Goal: Task Accomplishment & Management: Manage account settings

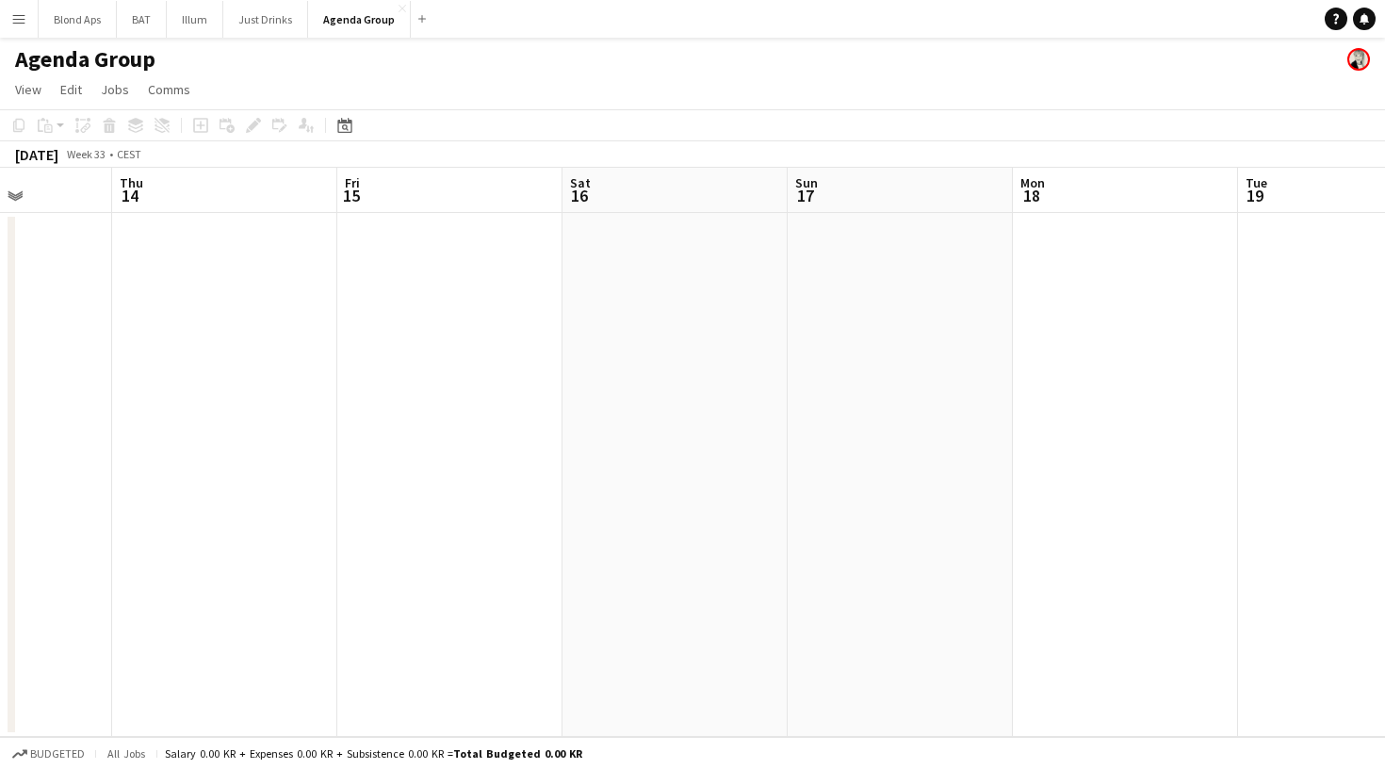
scroll to position [0, 559]
click at [89, 14] on button "Blond Aps Close" at bounding box center [78, 19] width 78 height 37
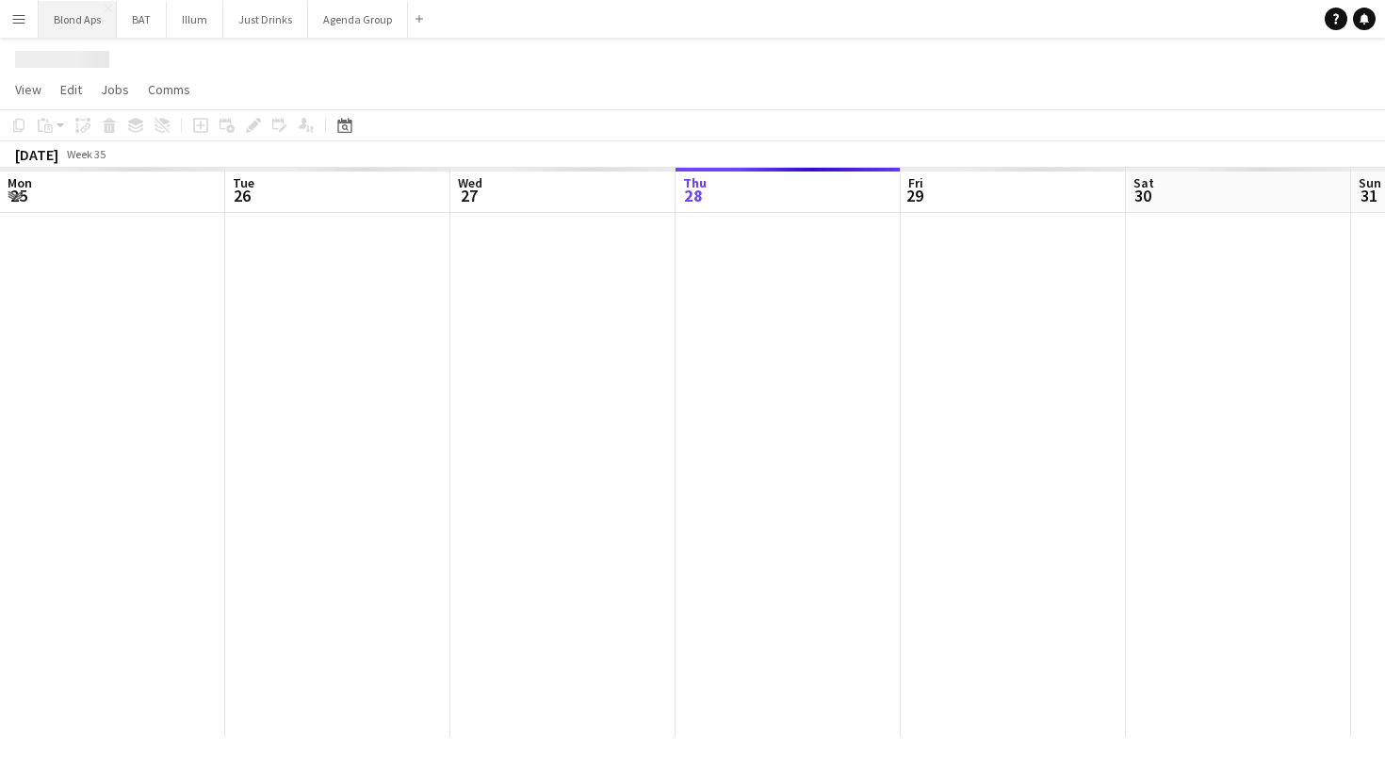
scroll to position [0, 450]
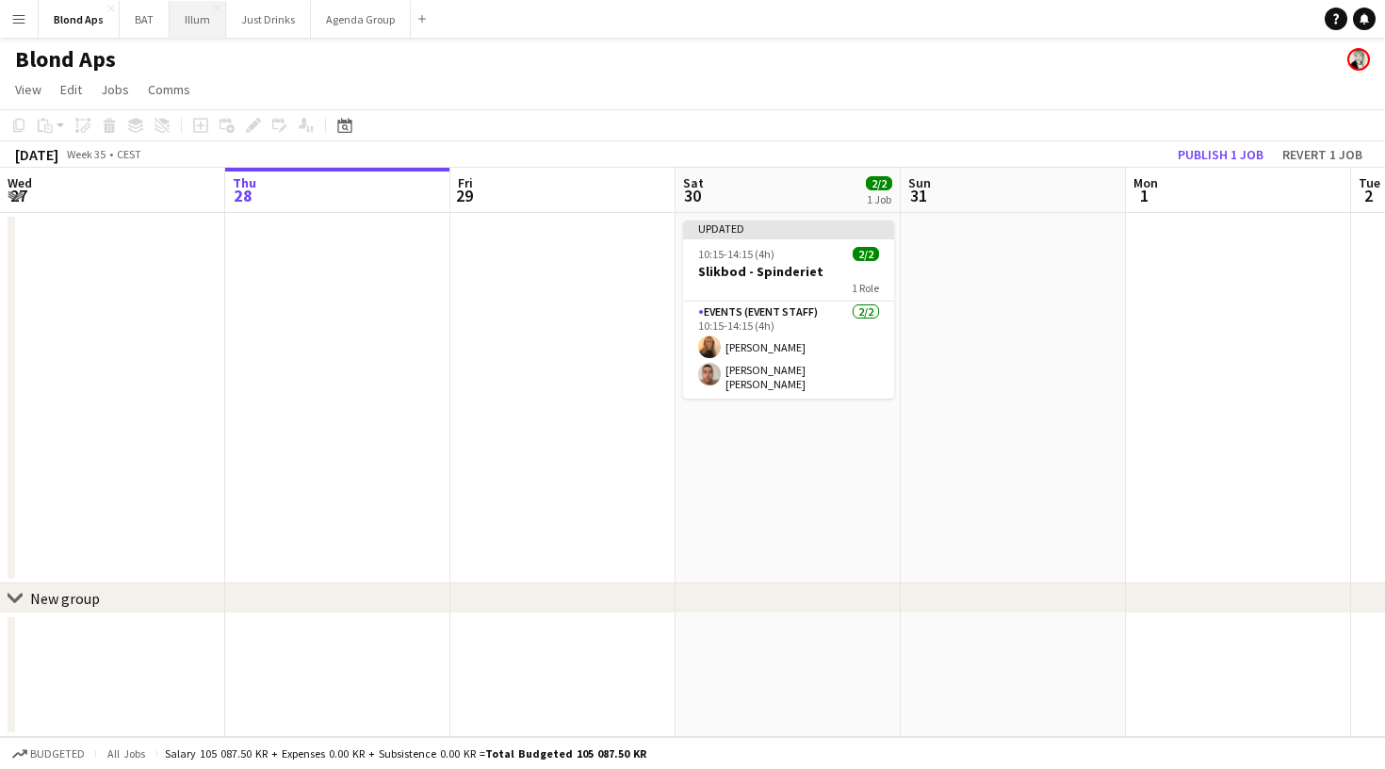
click at [200, 19] on button "Illum Close" at bounding box center [198, 19] width 57 height 37
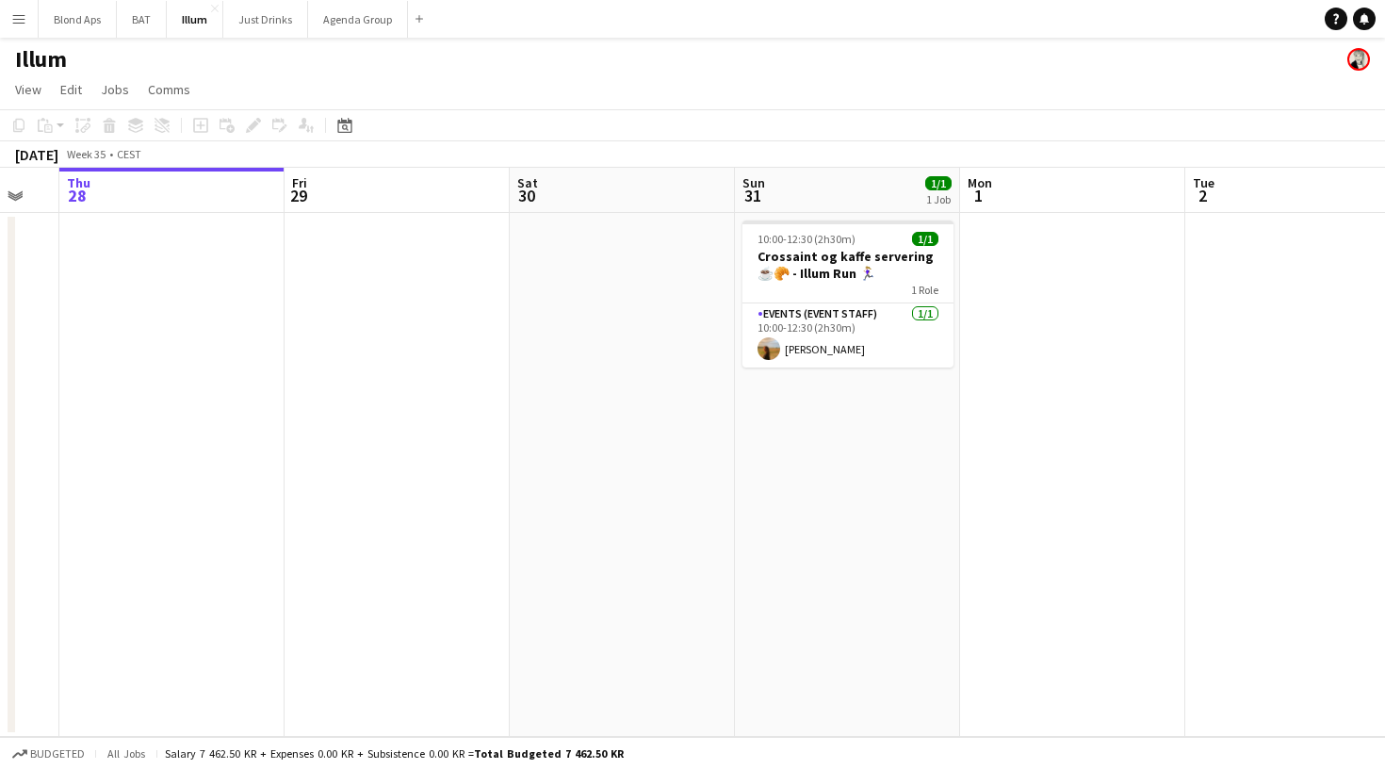
scroll to position [0, 617]
click at [776, 334] on app-card-role "Events (Event Staff) [DATE] 10:00-12:30 (2h30m) [PERSON_NAME]" at bounding box center [847, 335] width 211 height 64
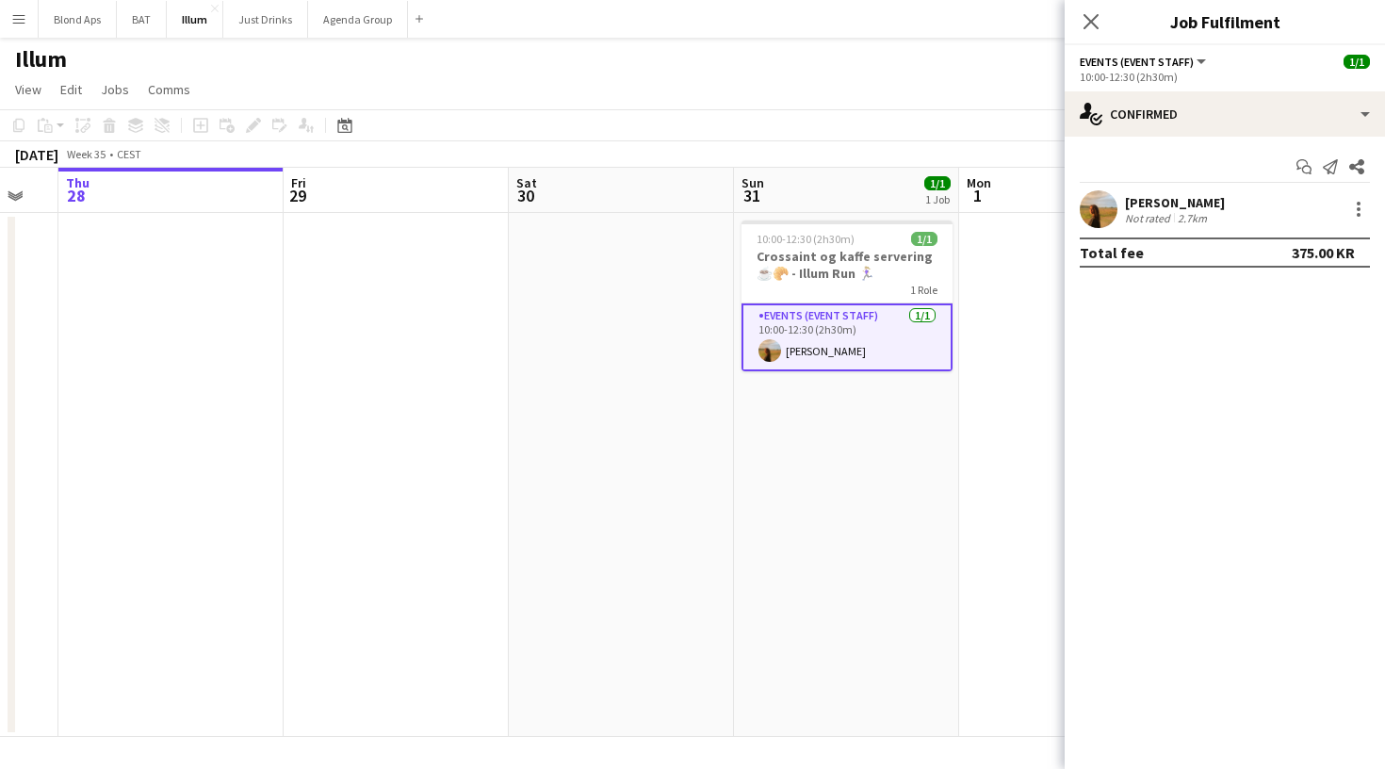
click at [1097, 207] on app-user-avatar at bounding box center [1099, 209] width 38 height 38
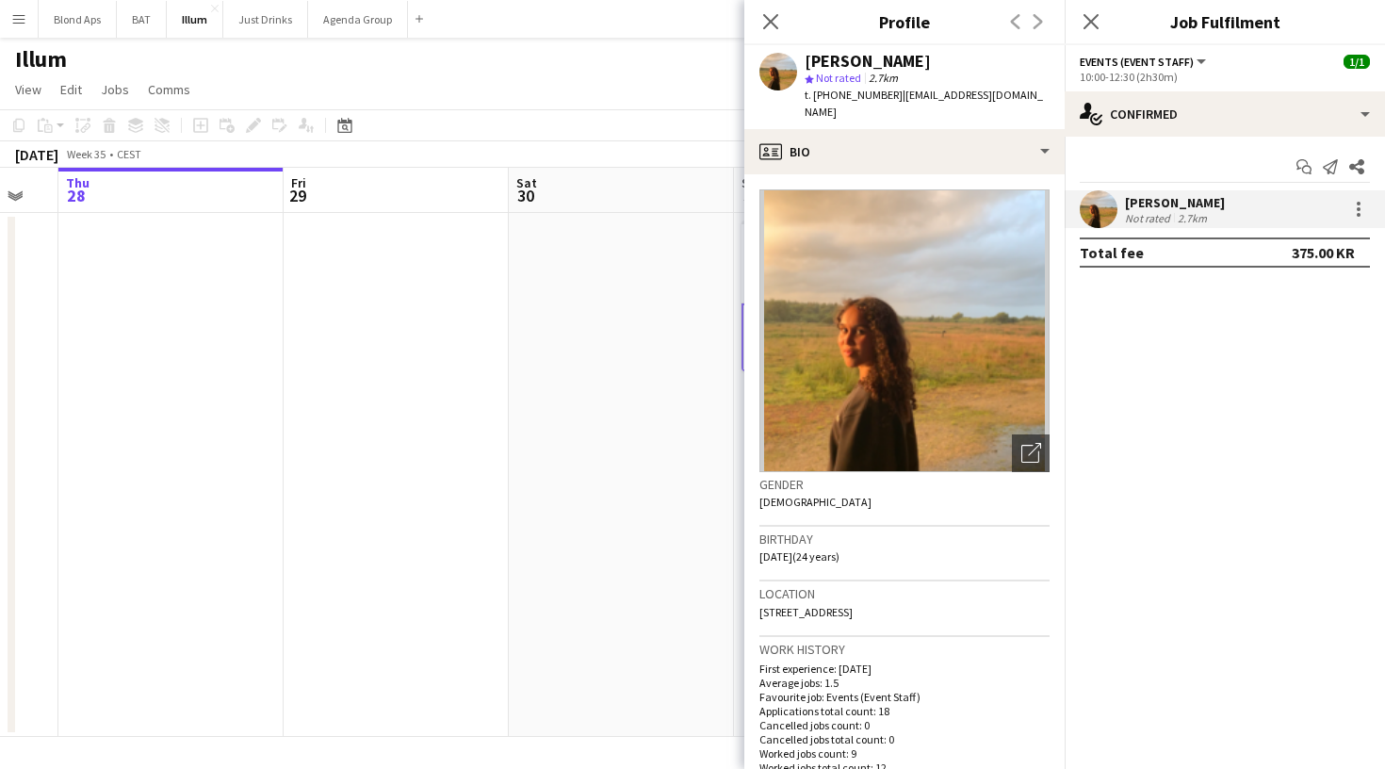
scroll to position [0, 0]
click at [770, 25] on icon "Close pop-in" at bounding box center [770, 21] width 18 height 18
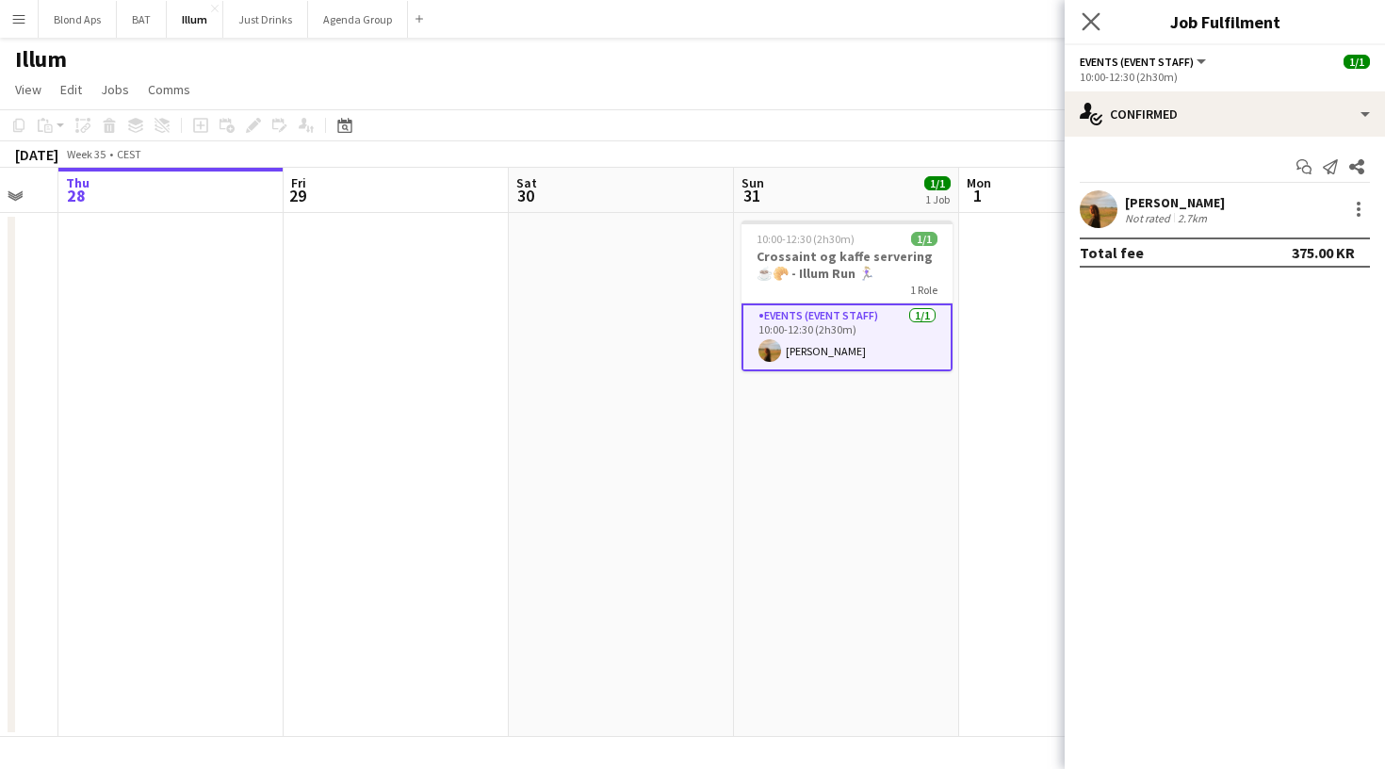
click at [1082, 21] on app-icon "Close pop-in" at bounding box center [1091, 21] width 27 height 27
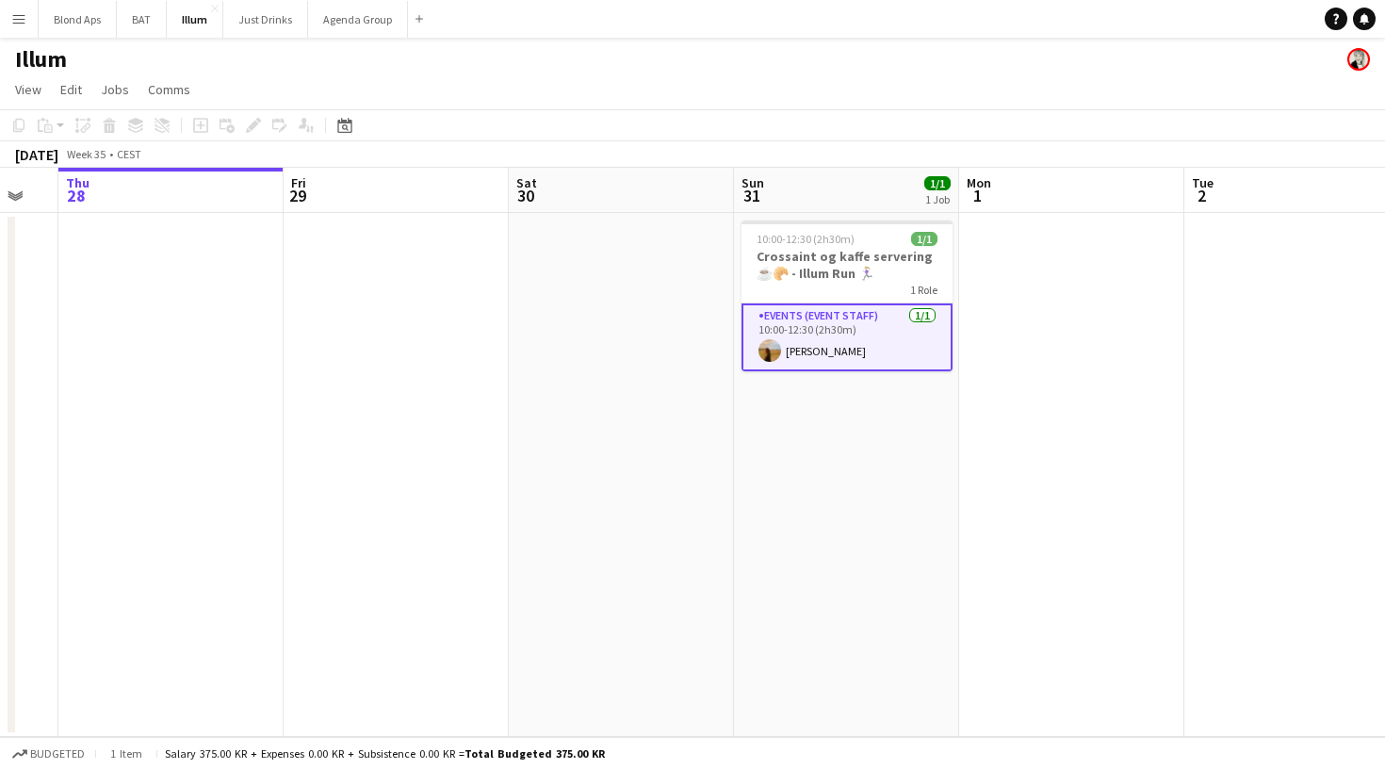
click at [14, 18] on app-icon "Menu" at bounding box center [18, 18] width 15 height 15
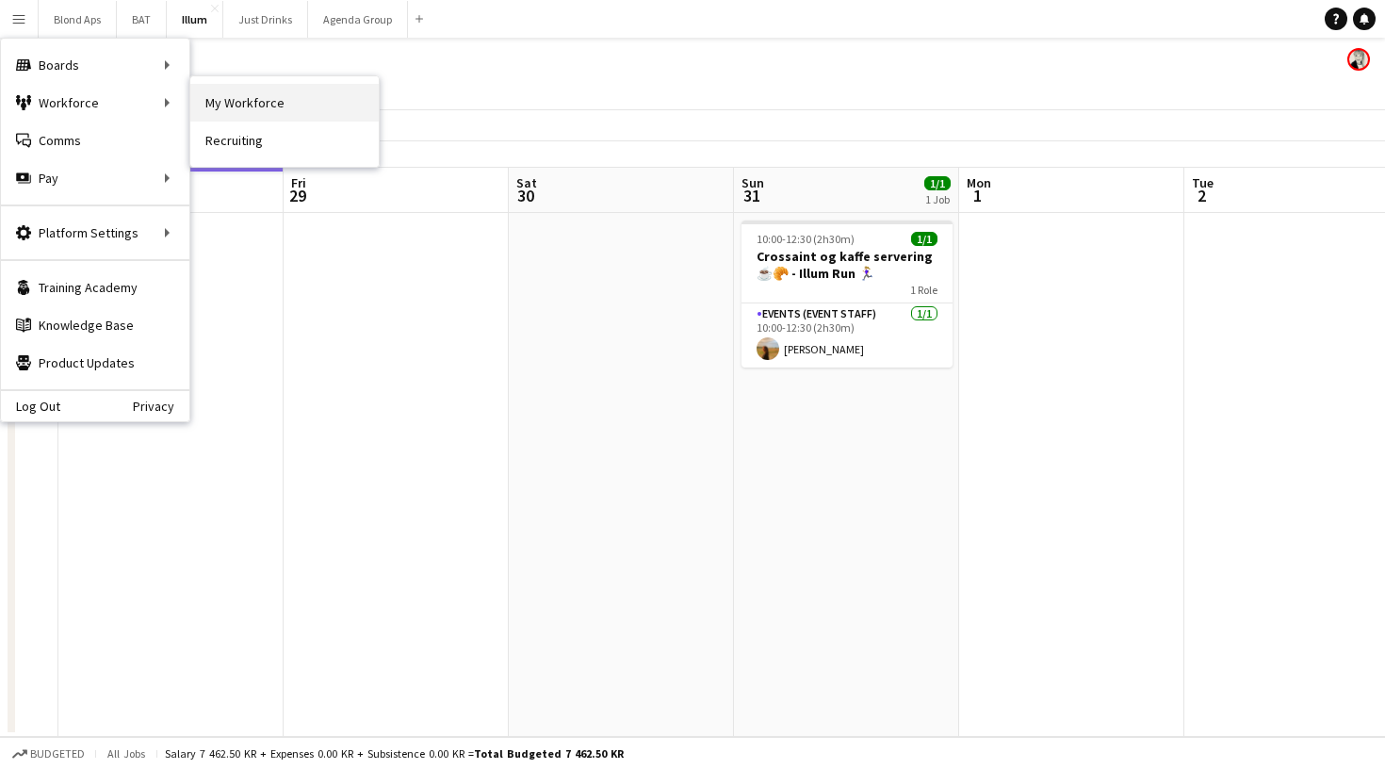
click at [234, 105] on link "My Workforce" at bounding box center [284, 103] width 188 height 38
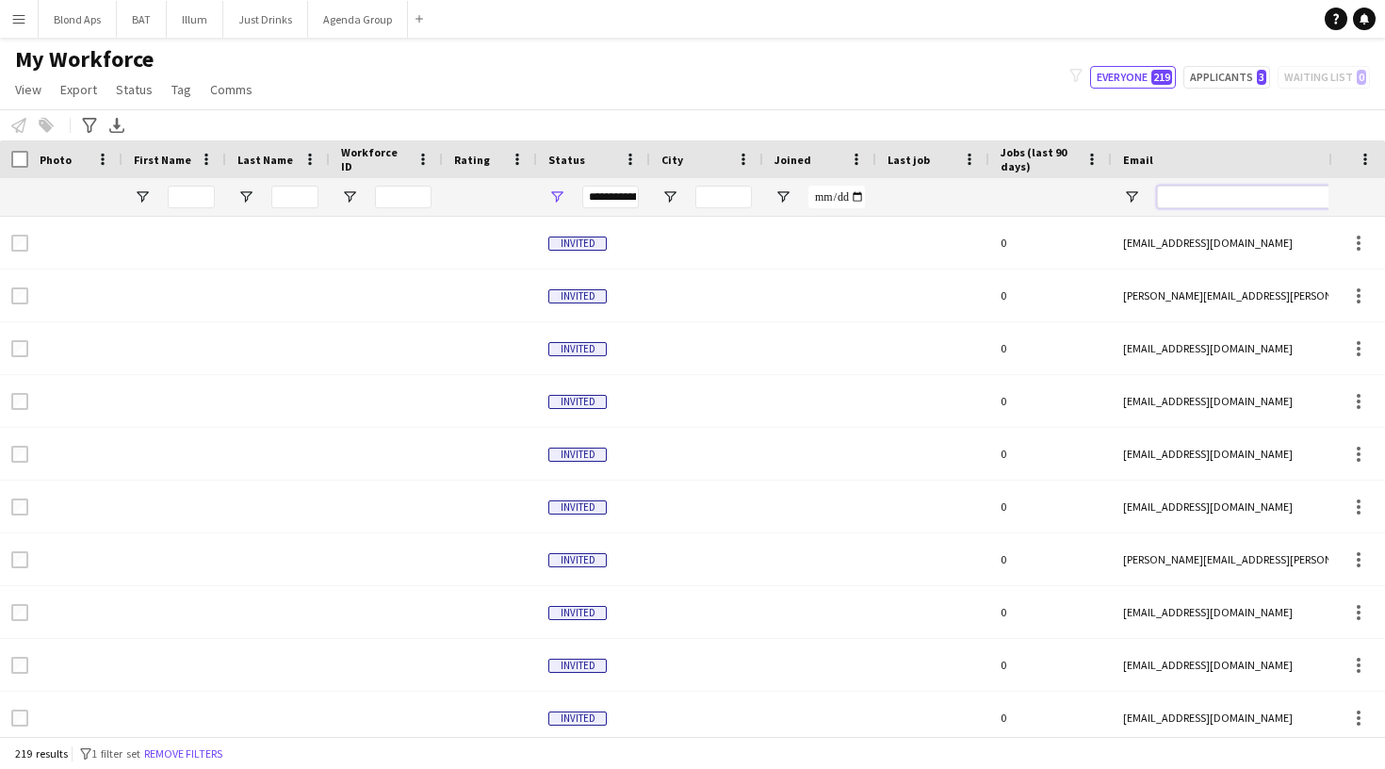
click at [1200, 202] on input "Email Filter Input" at bounding box center [1317, 197] width 320 height 23
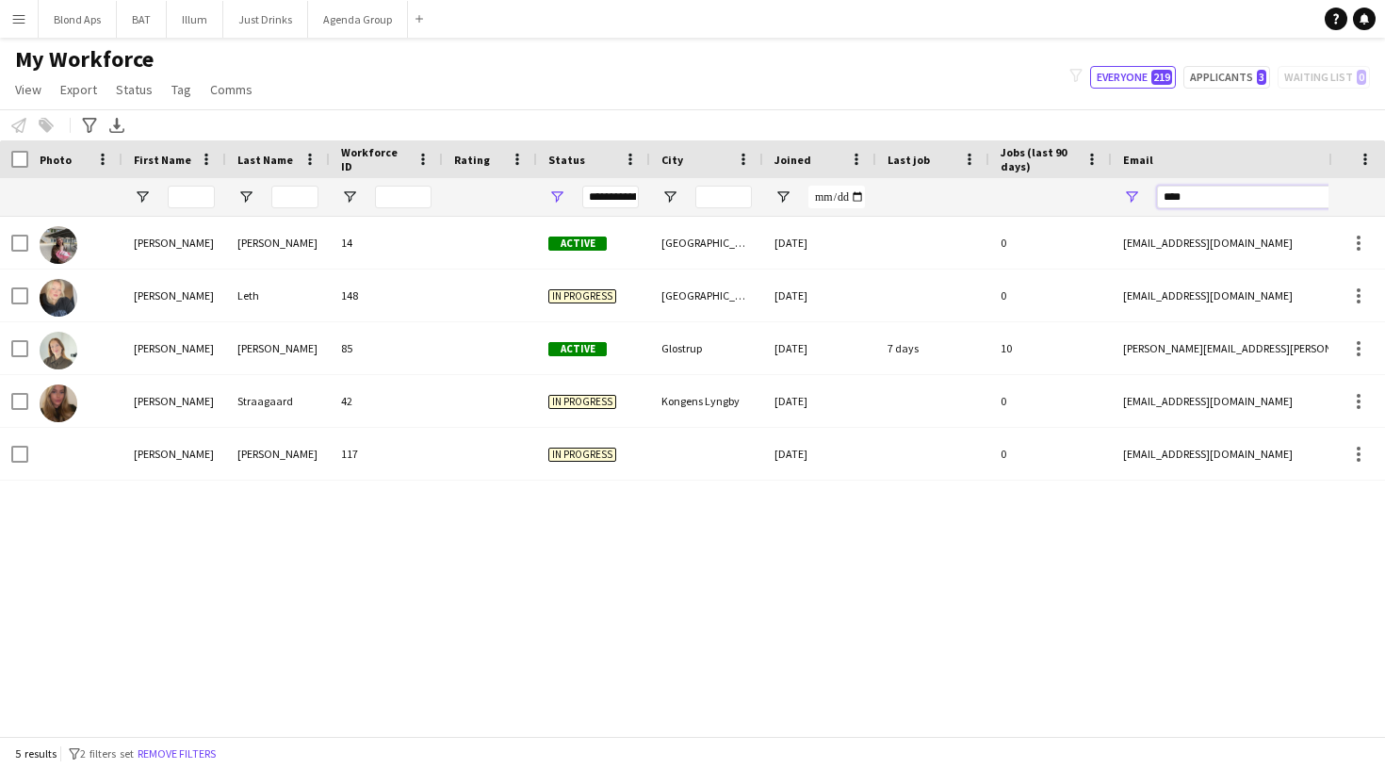
type input "****"
click at [803, 595] on div "[PERSON_NAME] 14 Active [GEOGRAPHIC_DATA] [DATE] 0 [EMAIL_ADDRESS][DOMAIN_NAME]…" at bounding box center [664, 476] width 1329 height 519
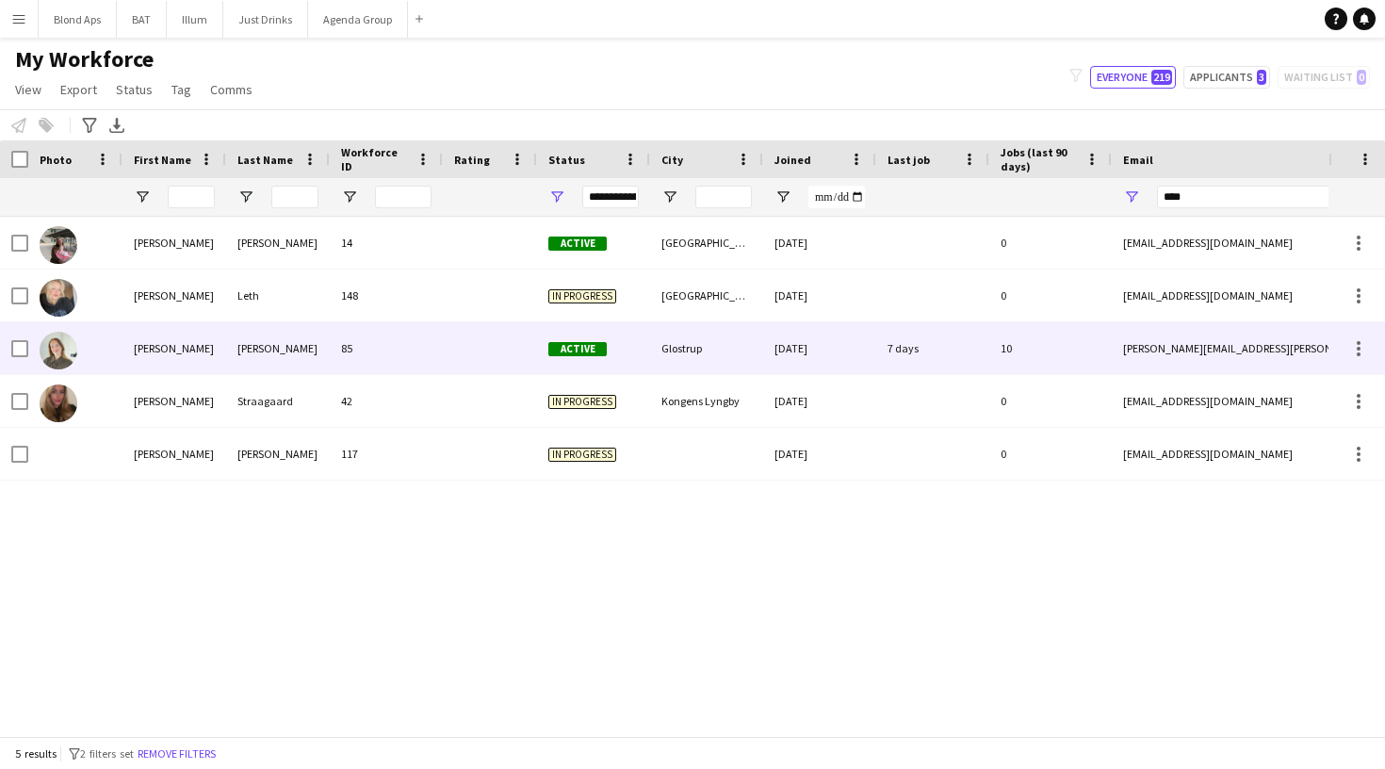
click at [821, 351] on div "[DATE]" at bounding box center [819, 348] width 113 height 52
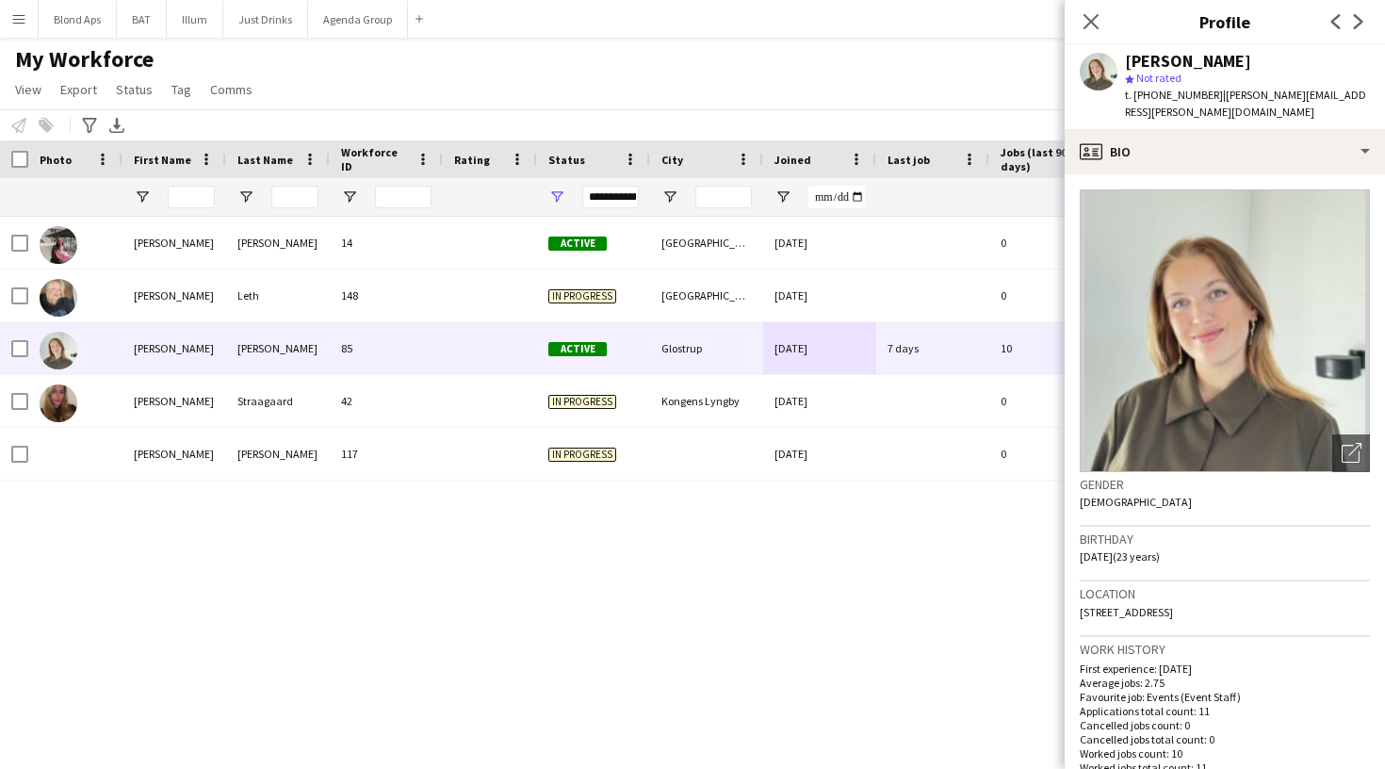
click at [884, 642] on div "[PERSON_NAME] 14 Active [GEOGRAPHIC_DATA] [DATE] 0 [EMAIL_ADDRESS][DOMAIN_NAME]…" at bounding box center [664, 476] width 1329 height 519
click at [1095, 21] on icon "Close pop-in" at bounding box center [1091, 21] width 18 height 18
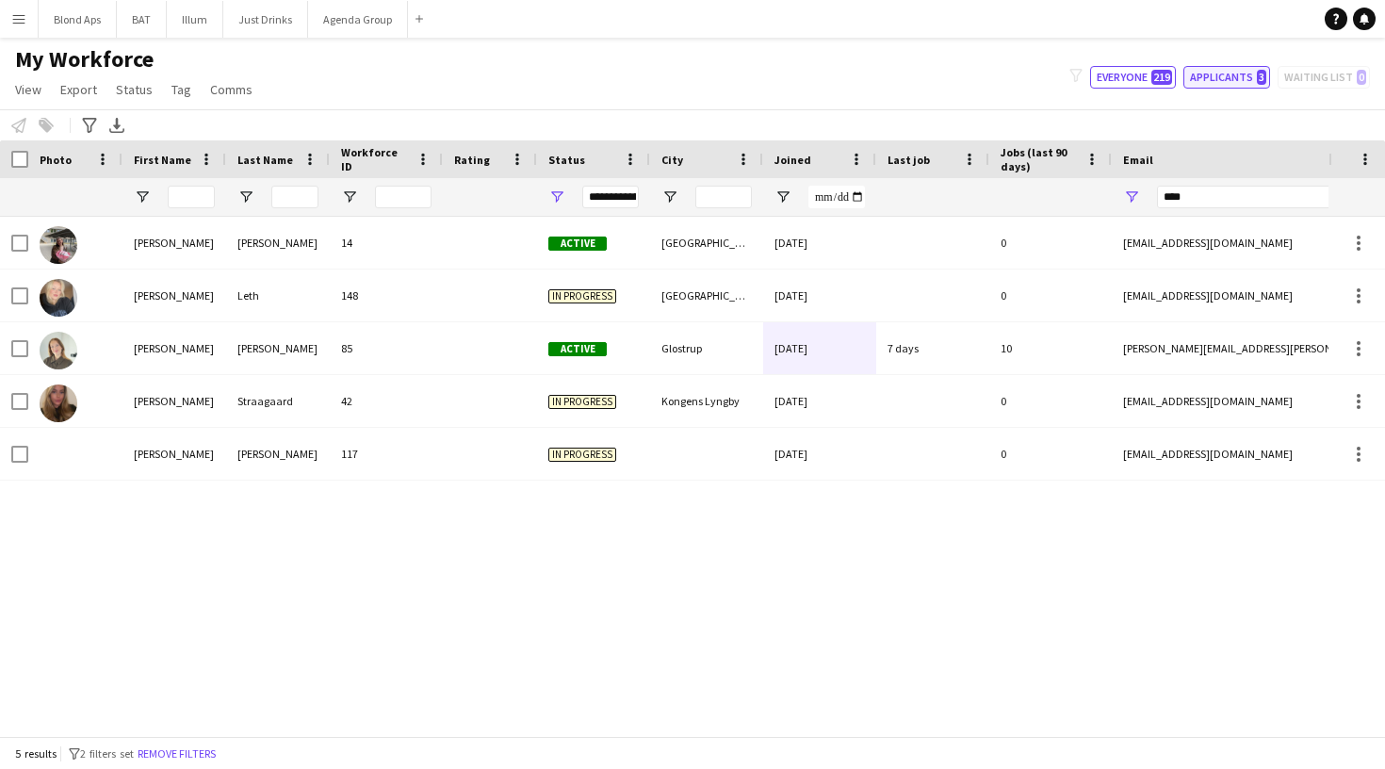
click at [1219, 70] on button "Applicants 3" at bounding box center [1227, 77] width 87 height 23
type input "**********"
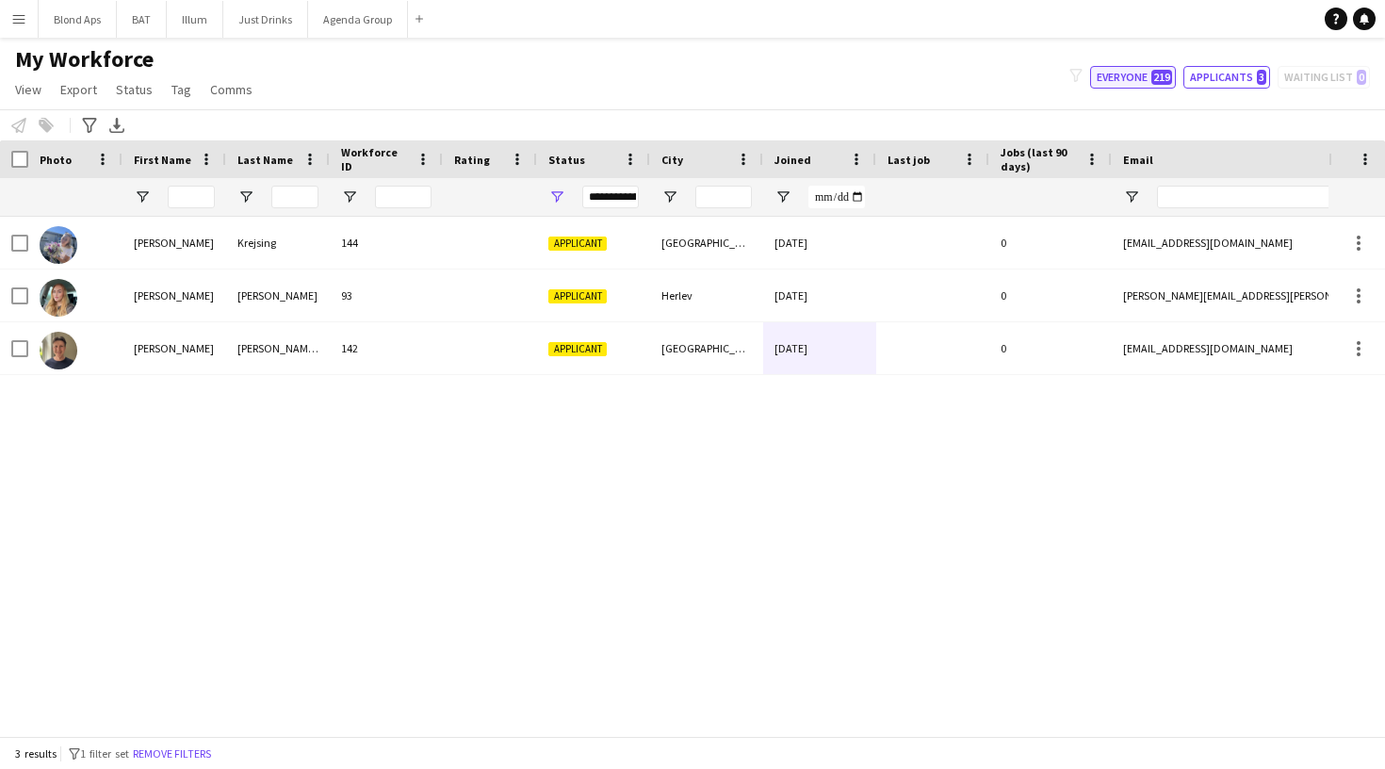
click at [1172, 77] on span "219" at bounding box center [1161, 77] width 21 height 15
type input "**********"
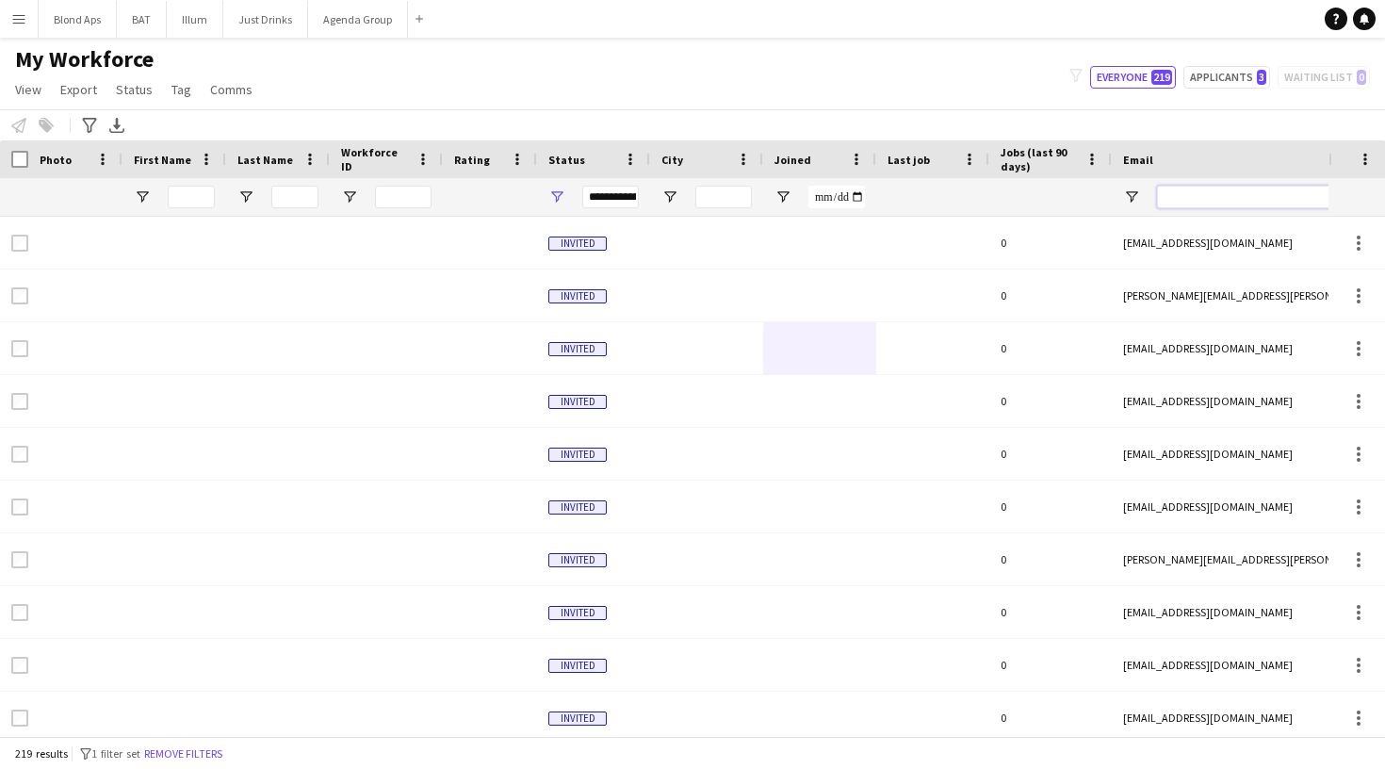
click at [1208, 204] on input "Email Filter Input" at bounding box center [1317, 197] width 320 height 23
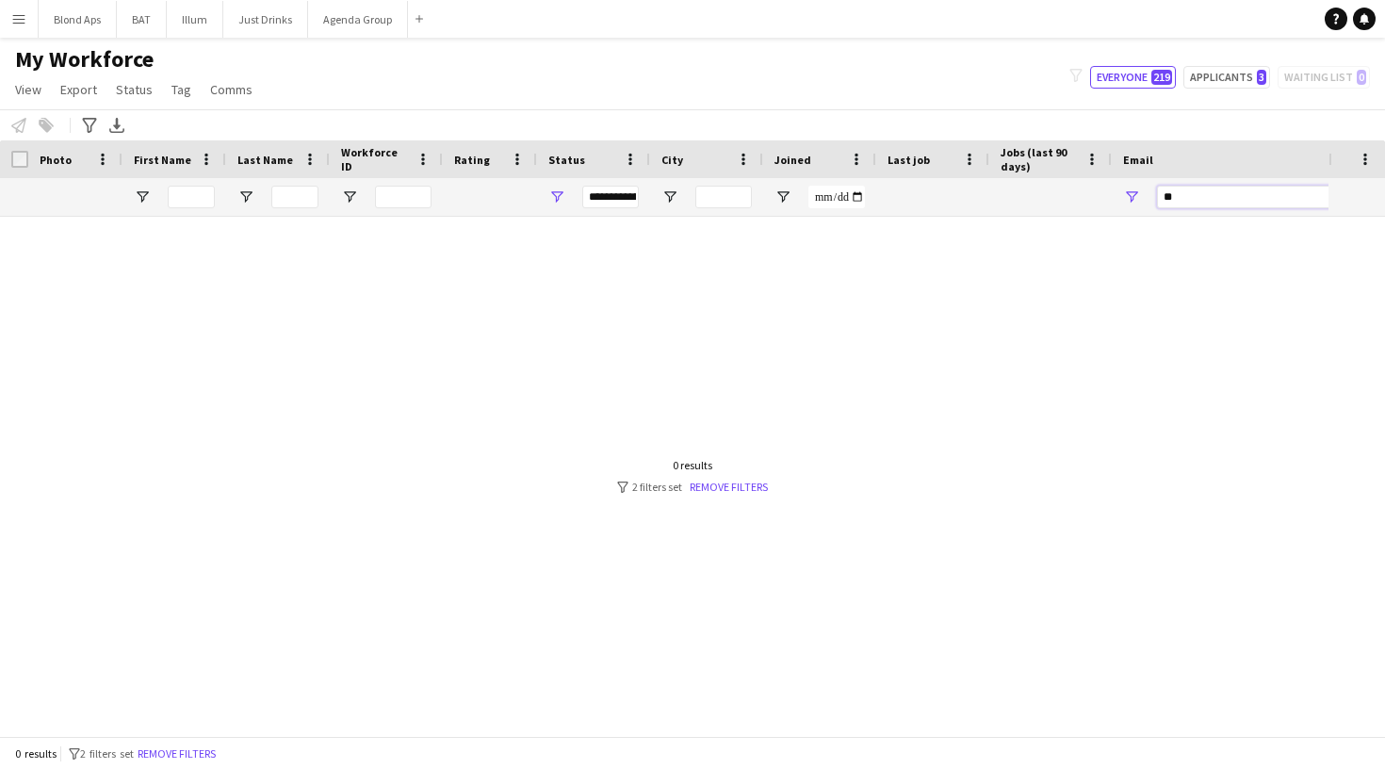
type input "*"
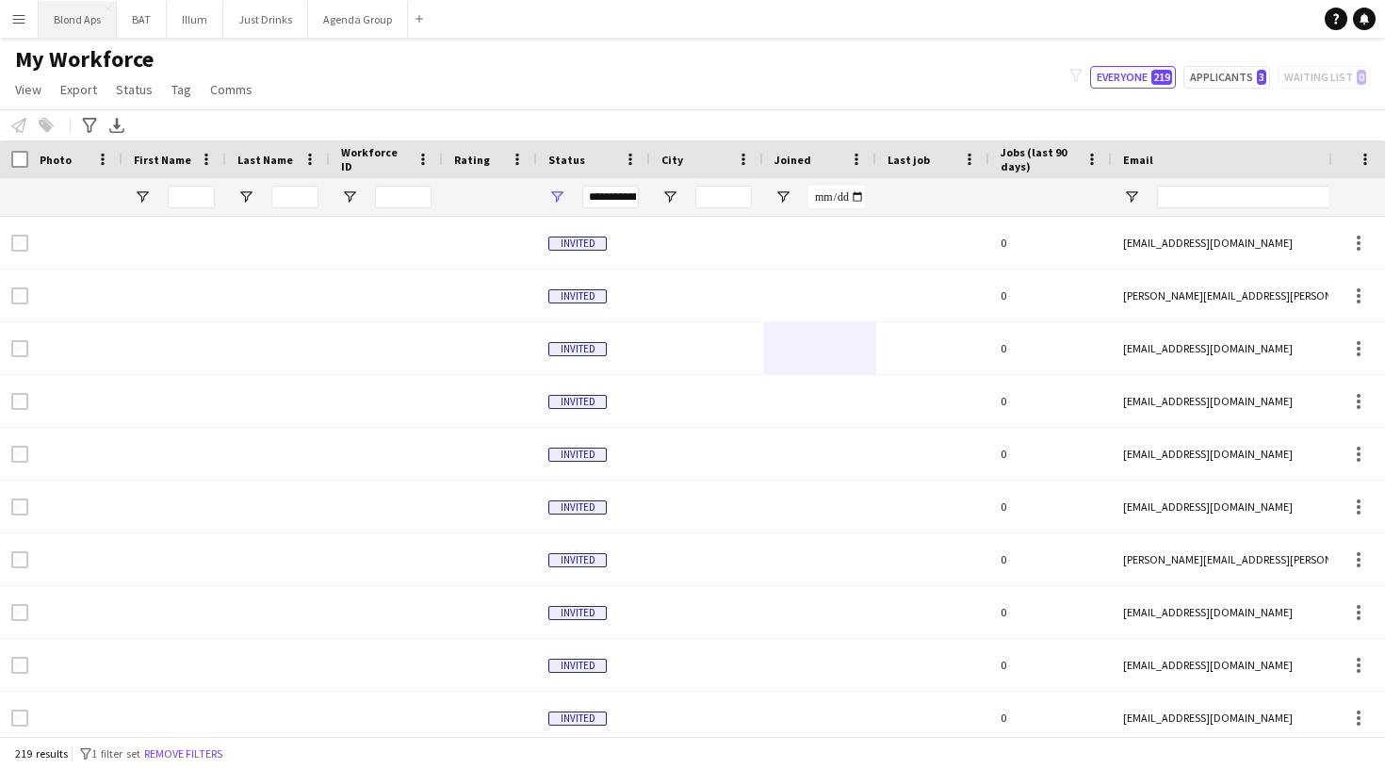
click at [81, 22] on button "Blond Aps Close" at bounding box center [78, 19] width 78 height 37
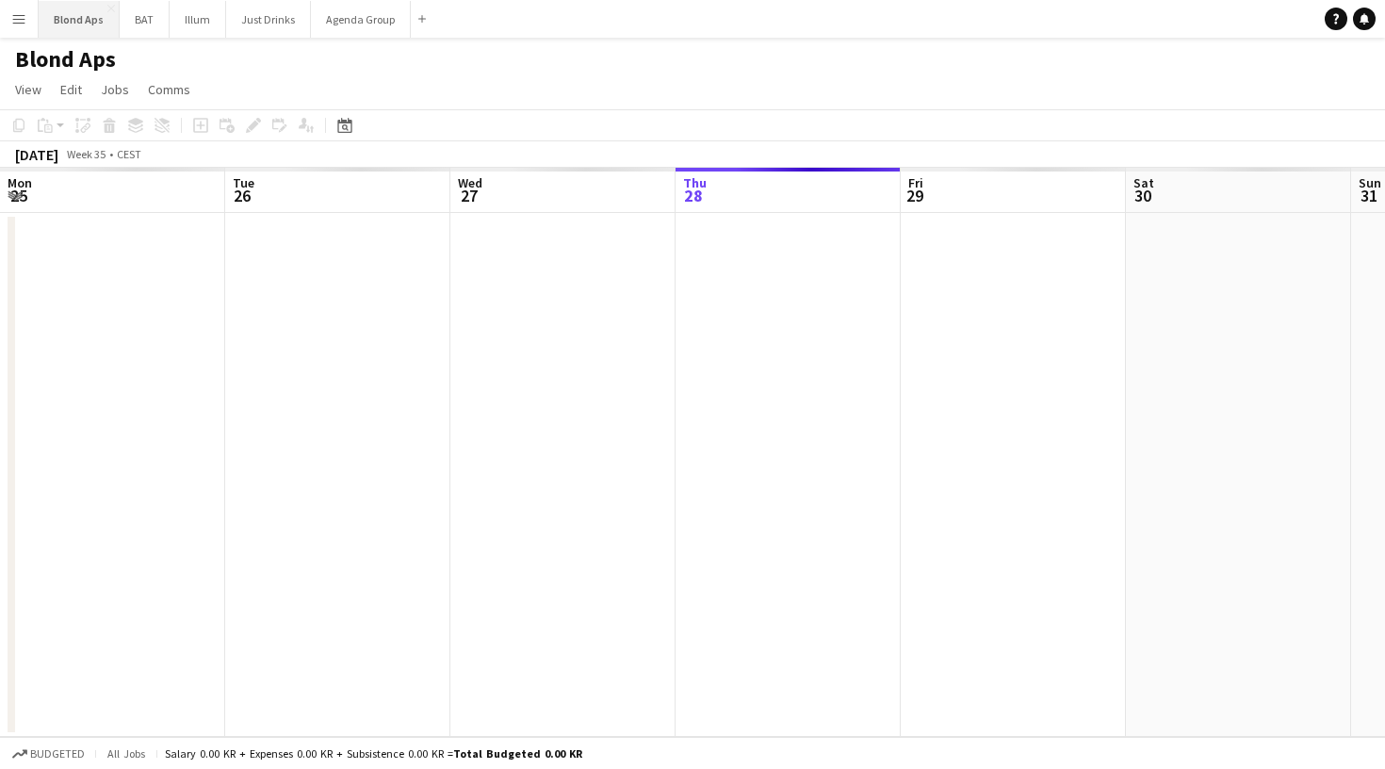
scroll to position [0, 450]
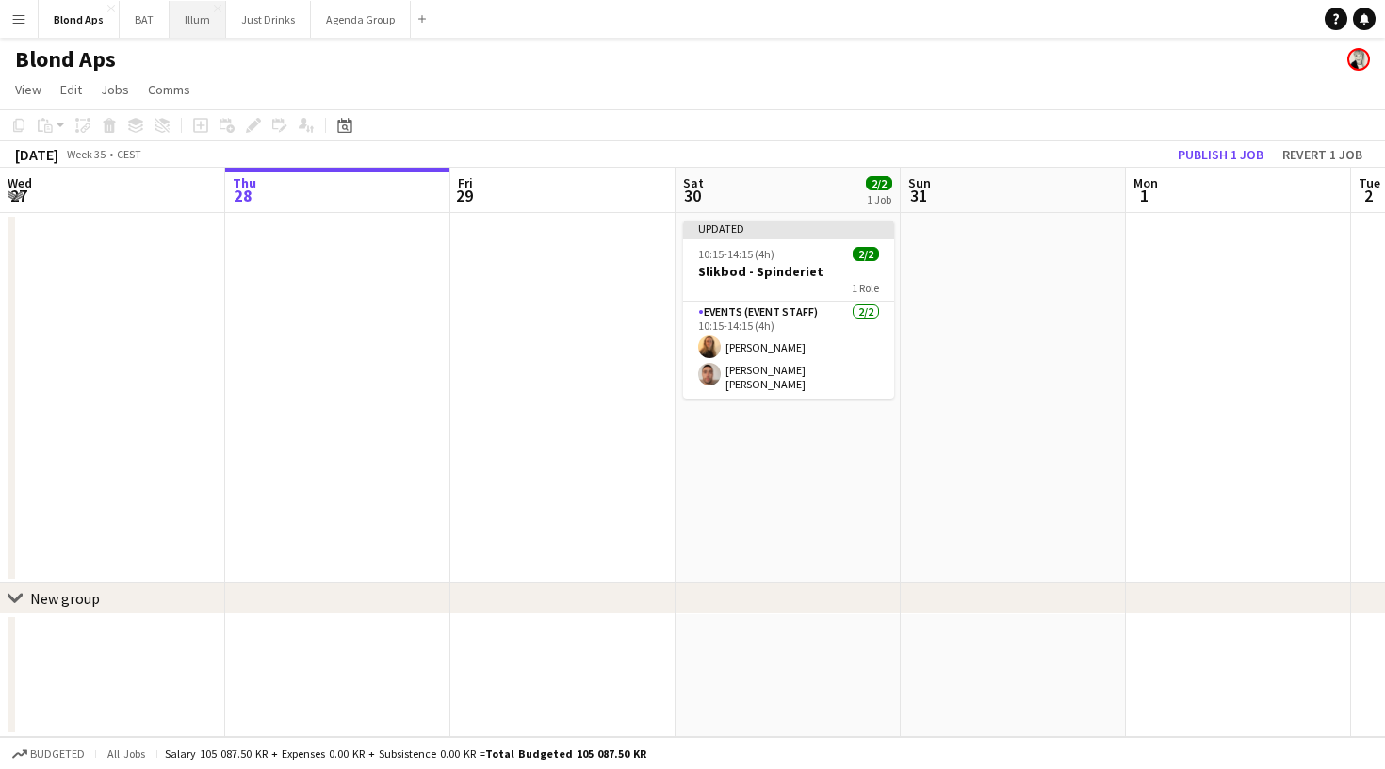
click at [204, 26] on button "Illum Close" at bounding box center [198, 19] width 57 height 37
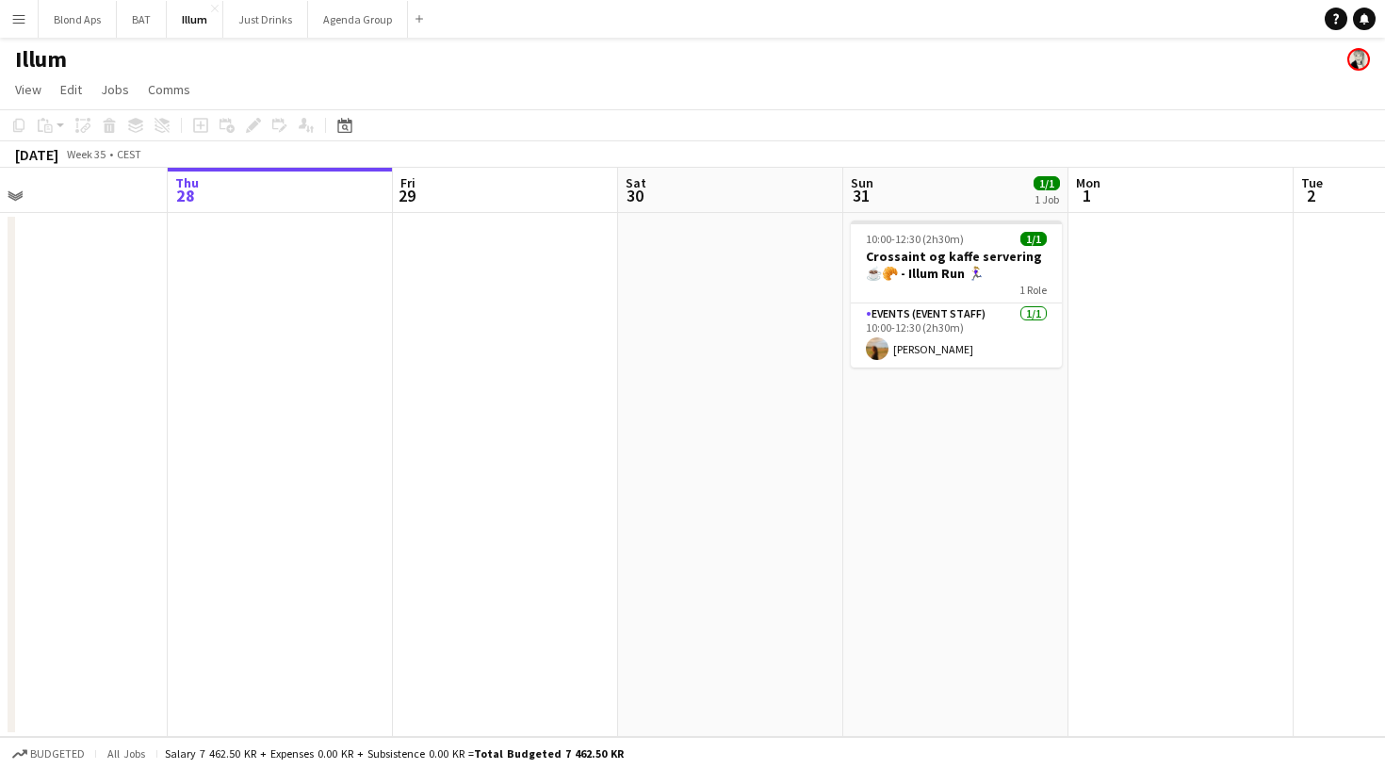
scroll to position [0, 511]
